Goal: Find specific page/section: Find specific page/section

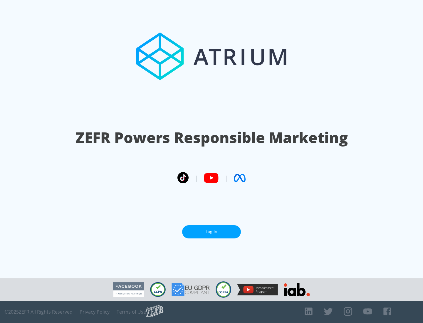
click at [211, 232] on link "Log In" at bounding box center [211, 231] width 59 height 13
